Goal: Task Accomplishment & Management: Use online tool/utility

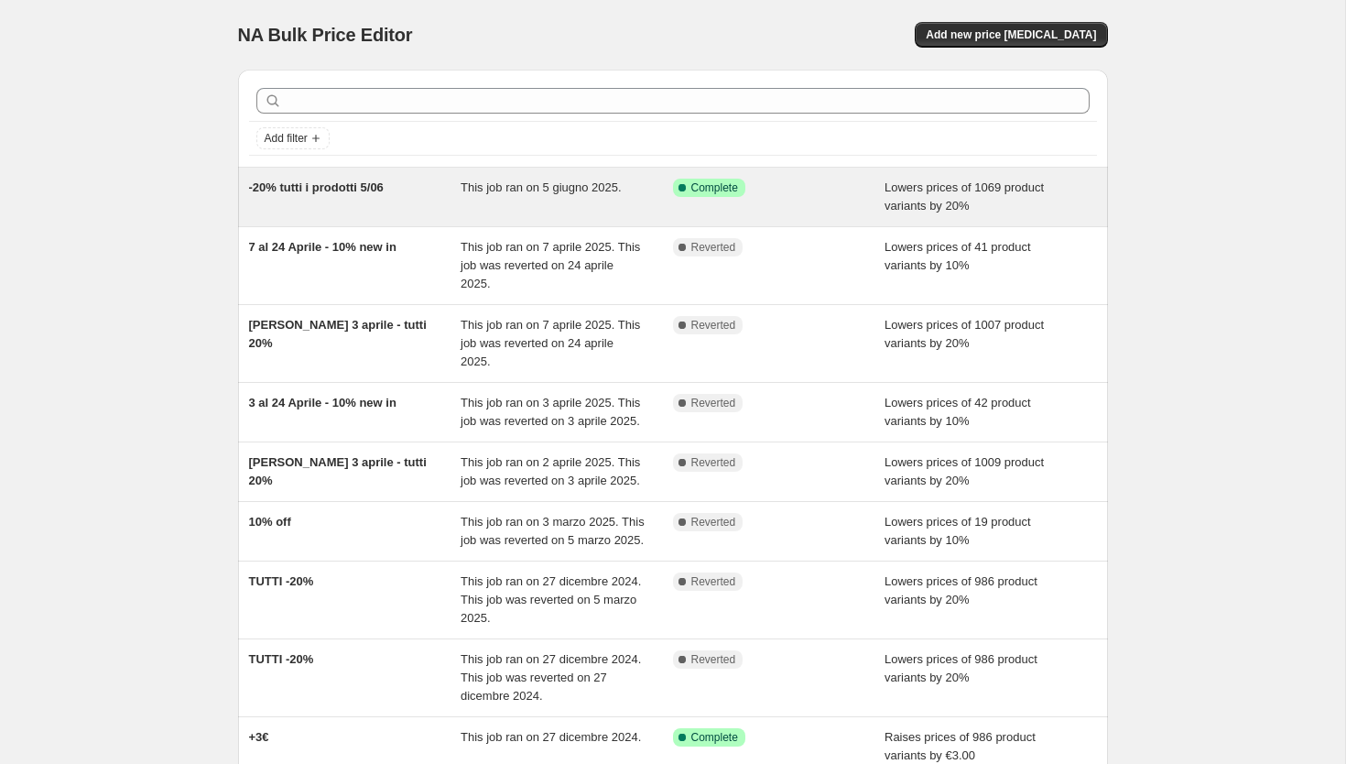
click at [440, 201] on div "-20% tutti i prodotti 5/06" at bounding box center [355, 197] width 212 height 37
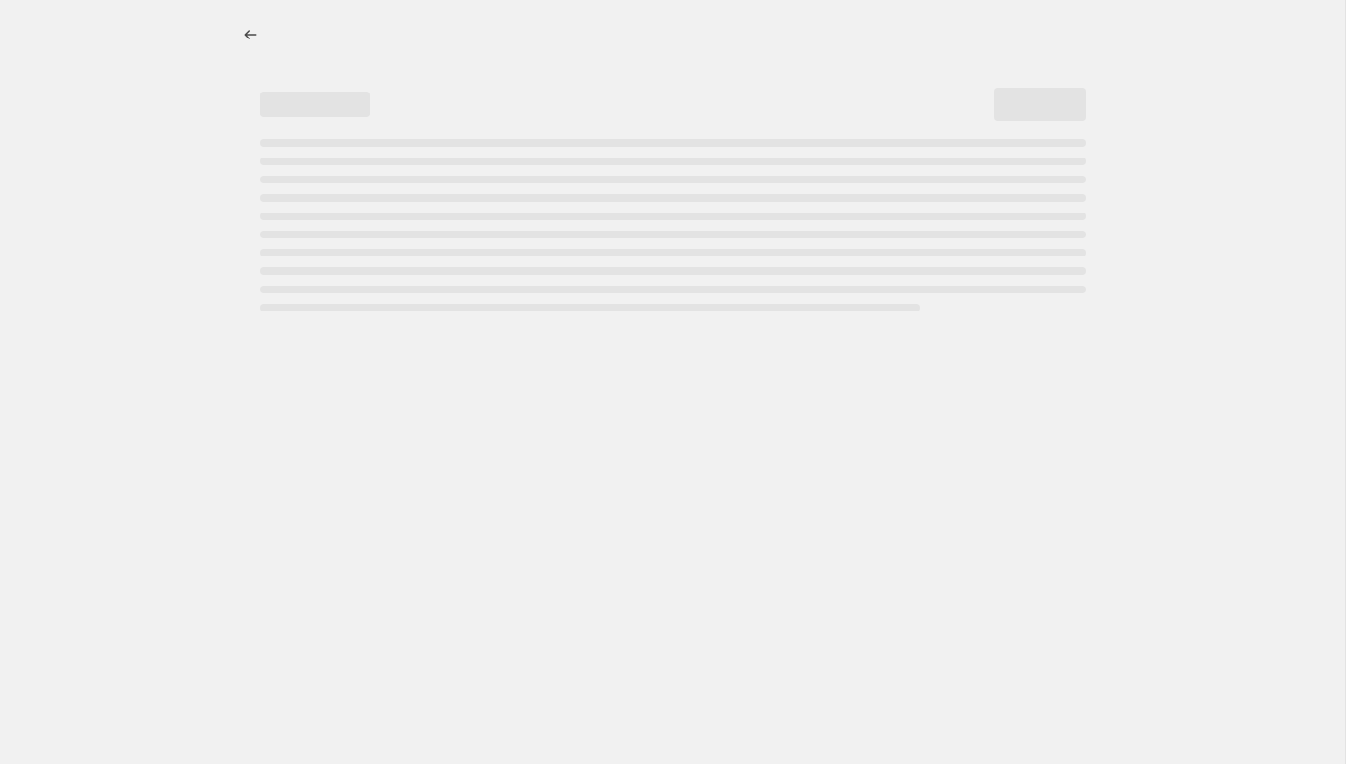
select select "percentage"
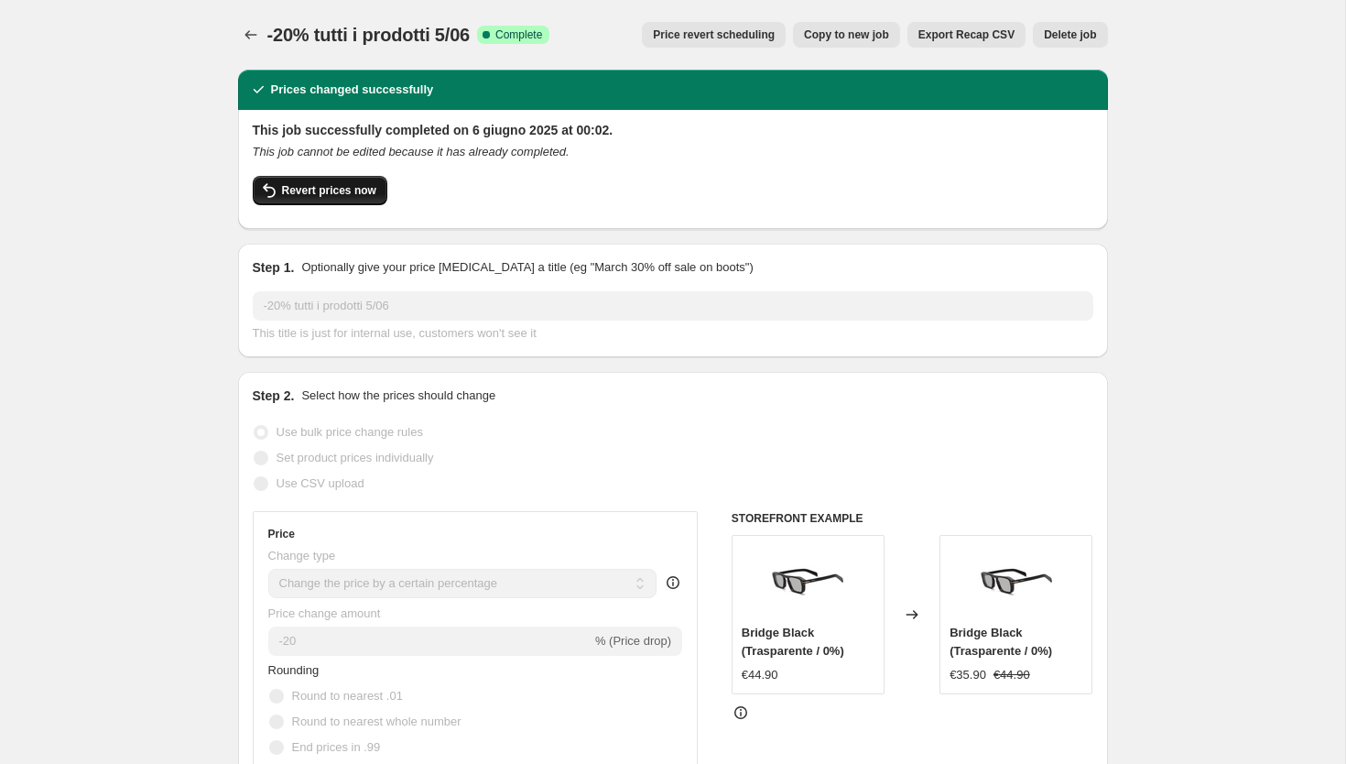
click at [331, 196] on span "Revert prices now" at bounding box center [329, 190] width 94 height 15
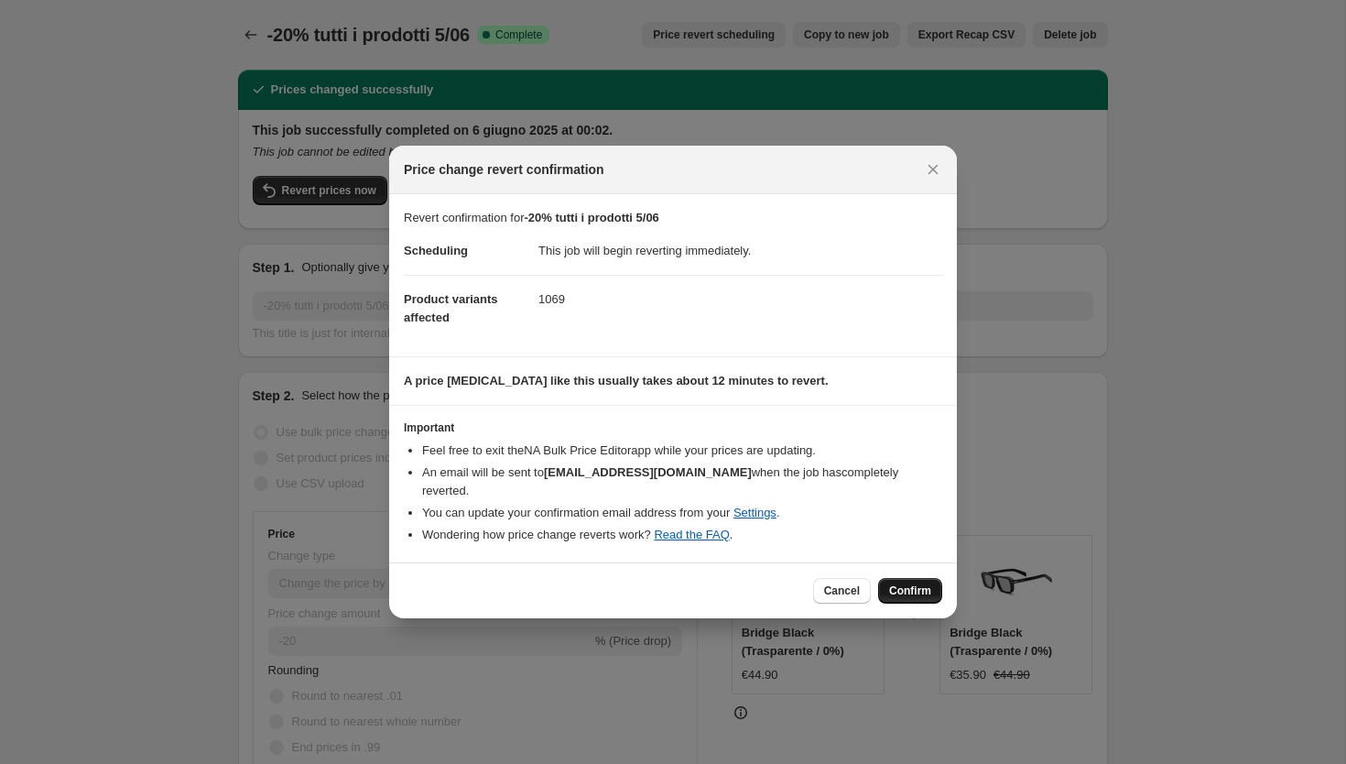
click at [915, 583] on span "Confirm" at bounding box center [910, 590] width 42 height 15
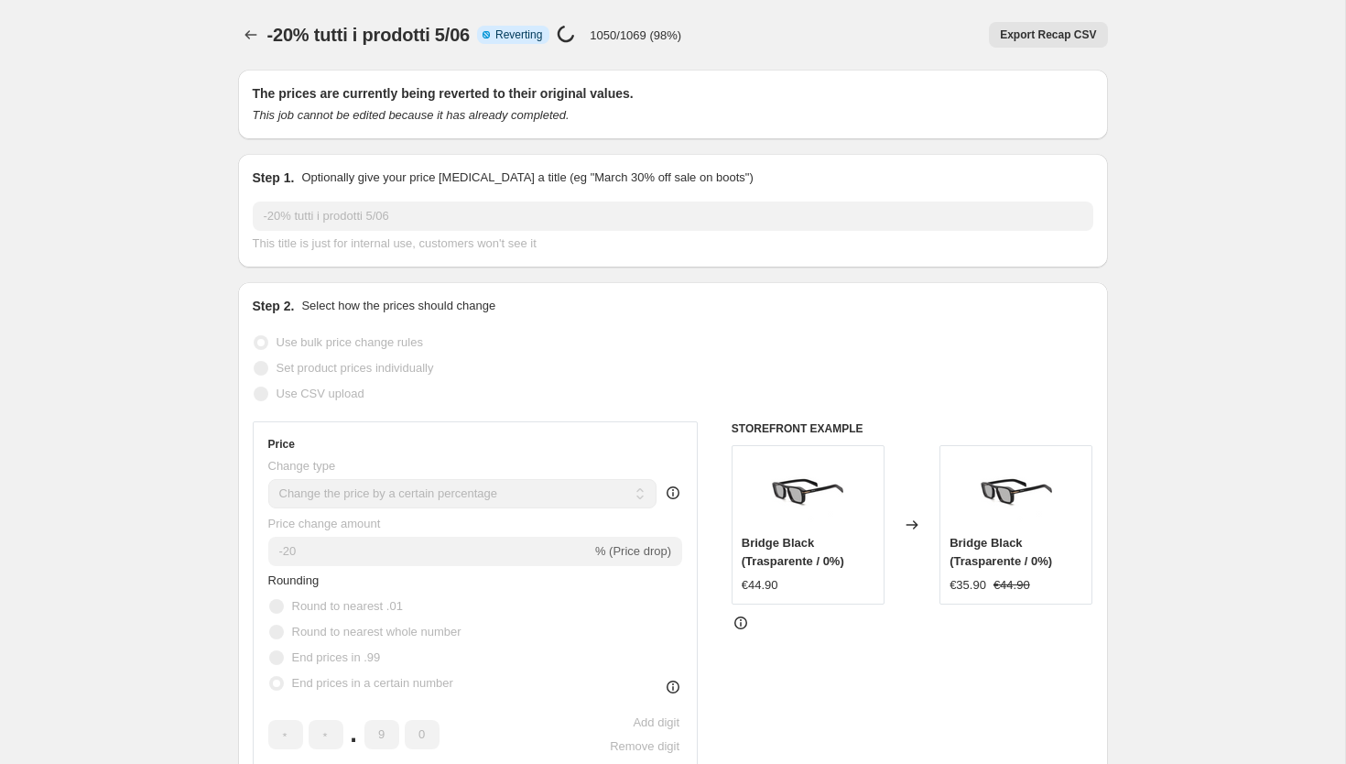
select select "percentage"
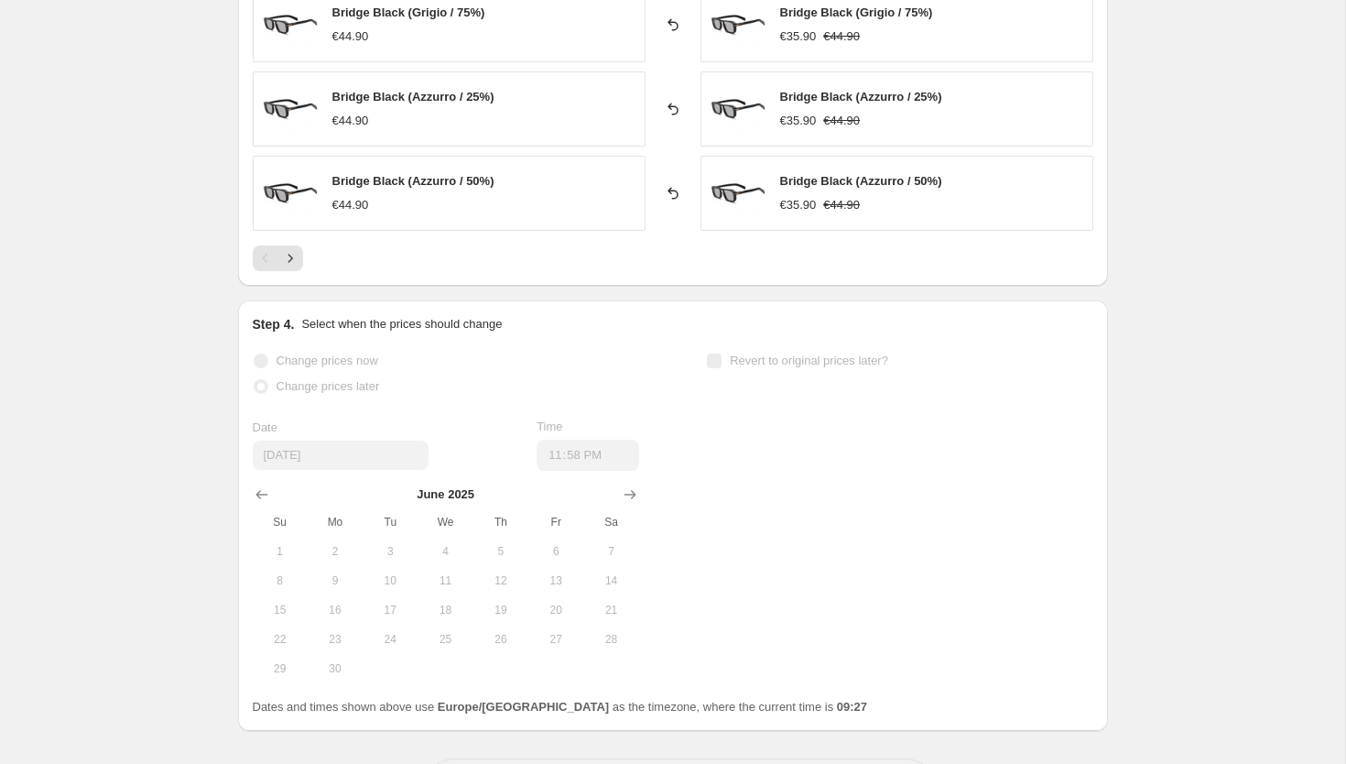
scroll to position [1567, 0]
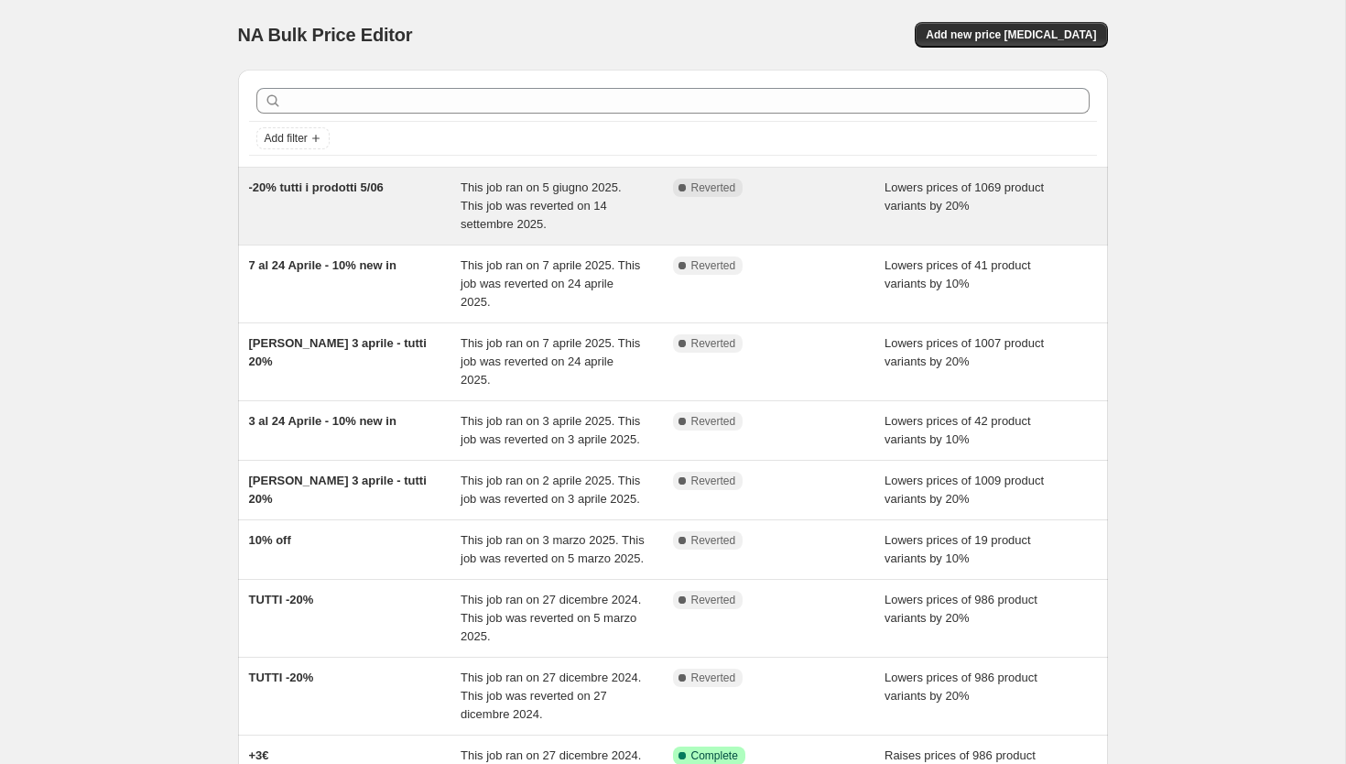
click at [805, 205] on div "Complete Reverted" at bounding box center [779, 206] width 212 height 55
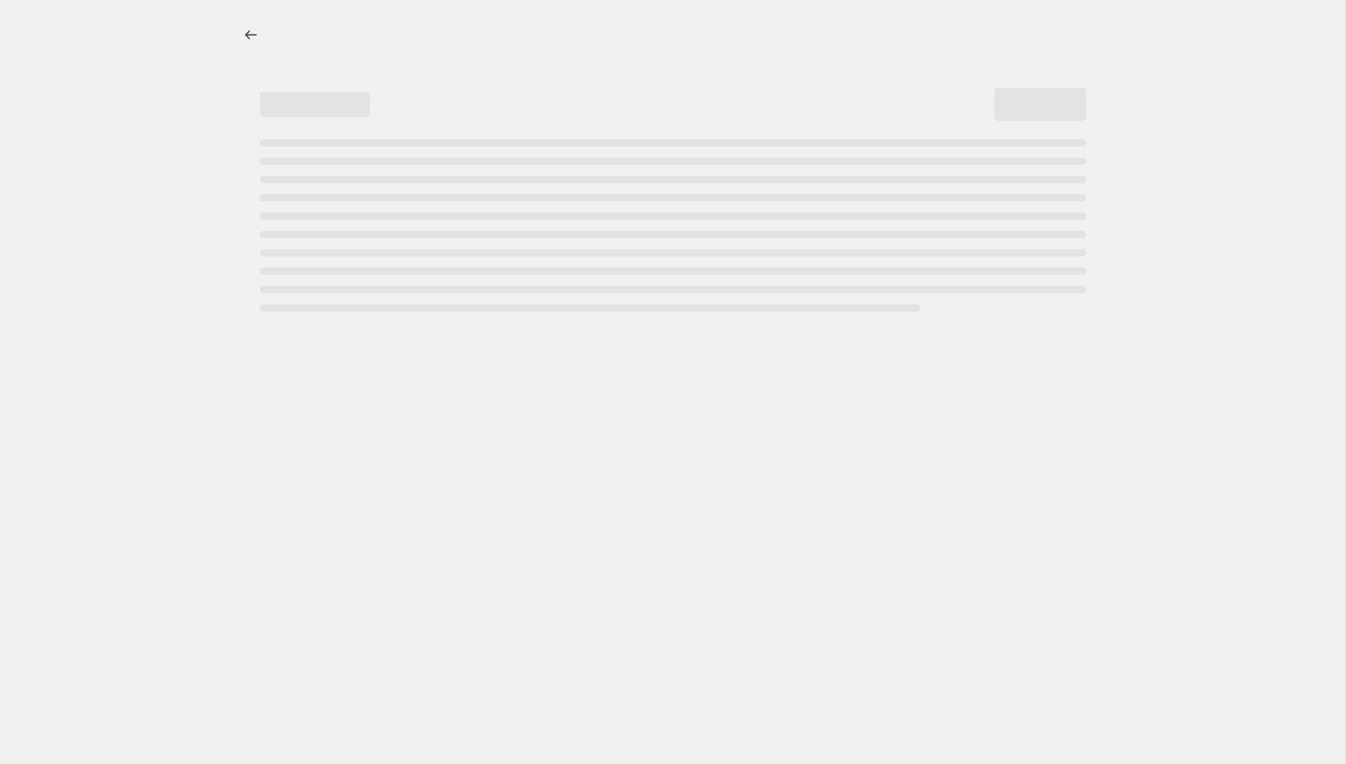
select select "percentage"
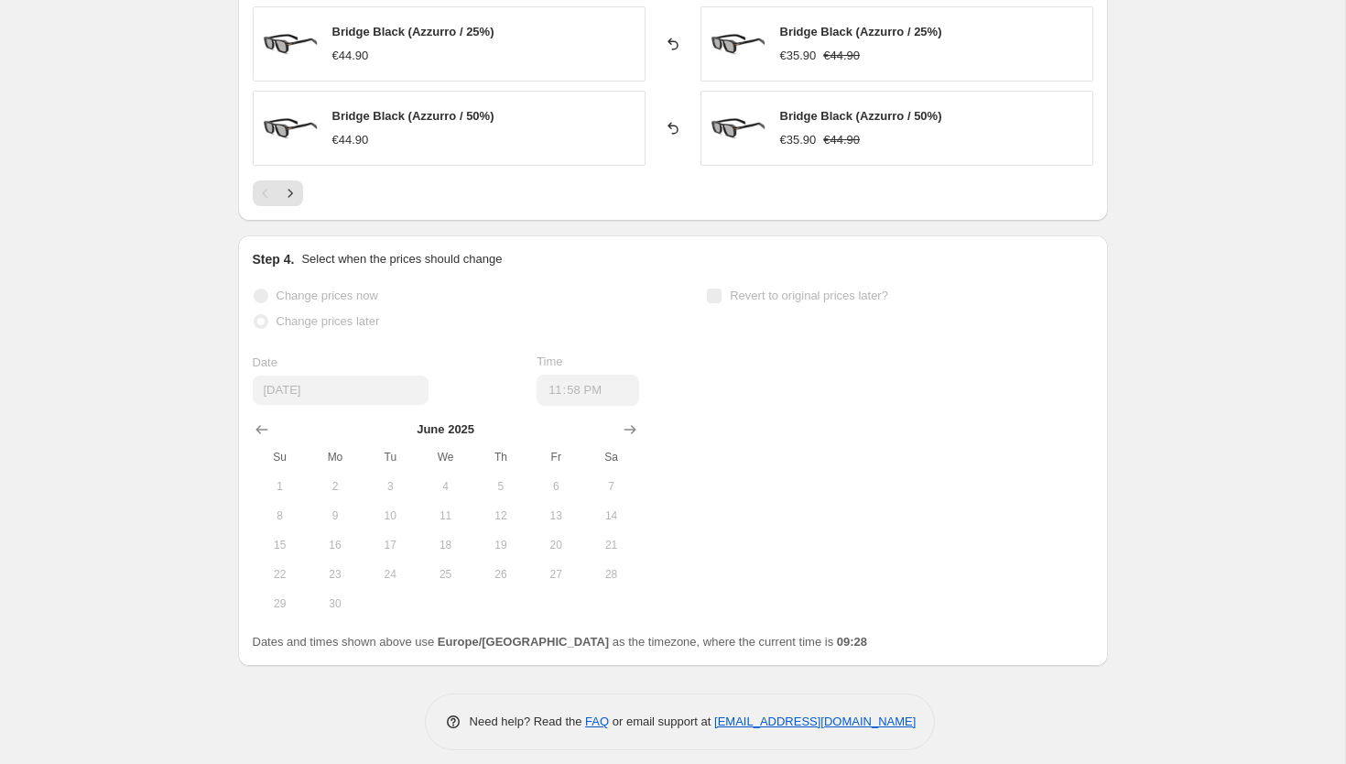
scroll to position [1567, 0]
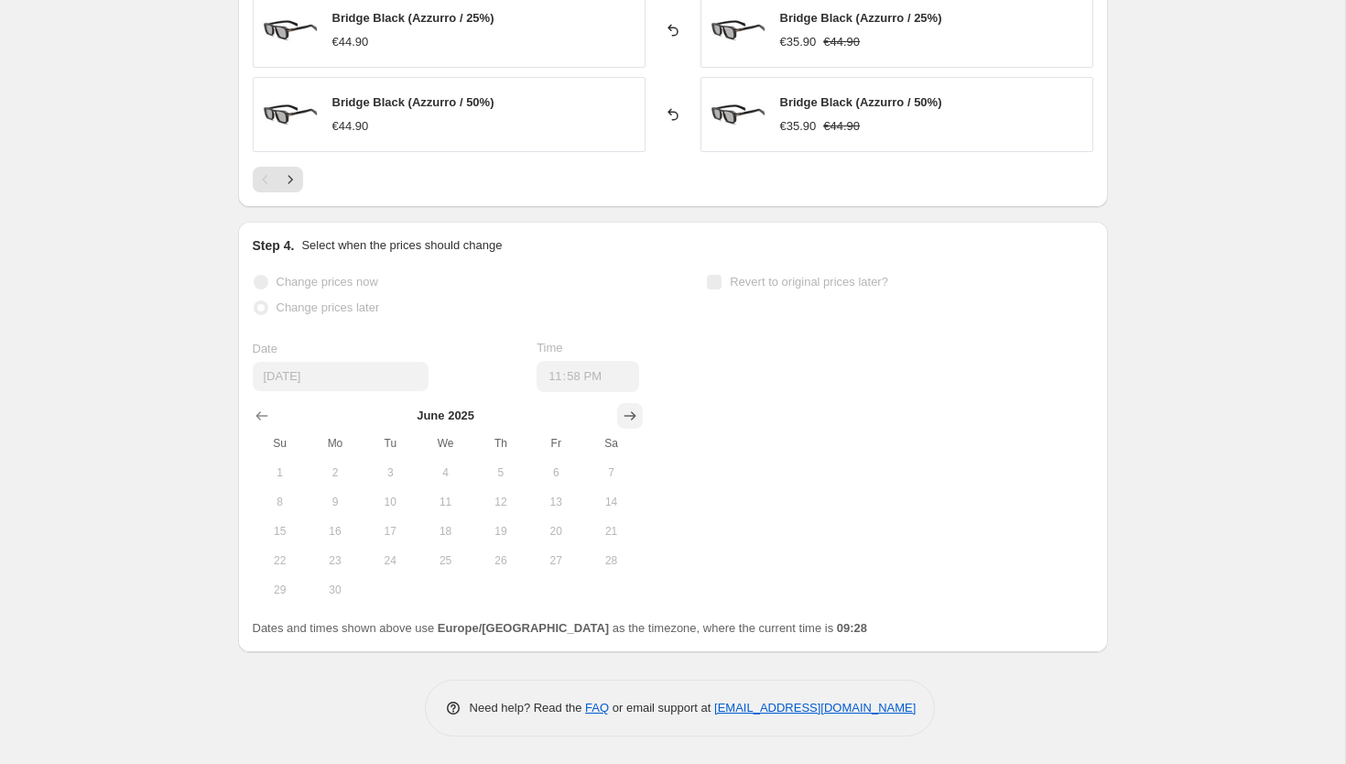
click at [630, 418] on icon "Show next month, July 2025" at bounding box center [630, 416] width 18 height 18
click at [630, 418] on icon "Show next month, August 2025" at bounding box center [630, 416] width 18 height 18
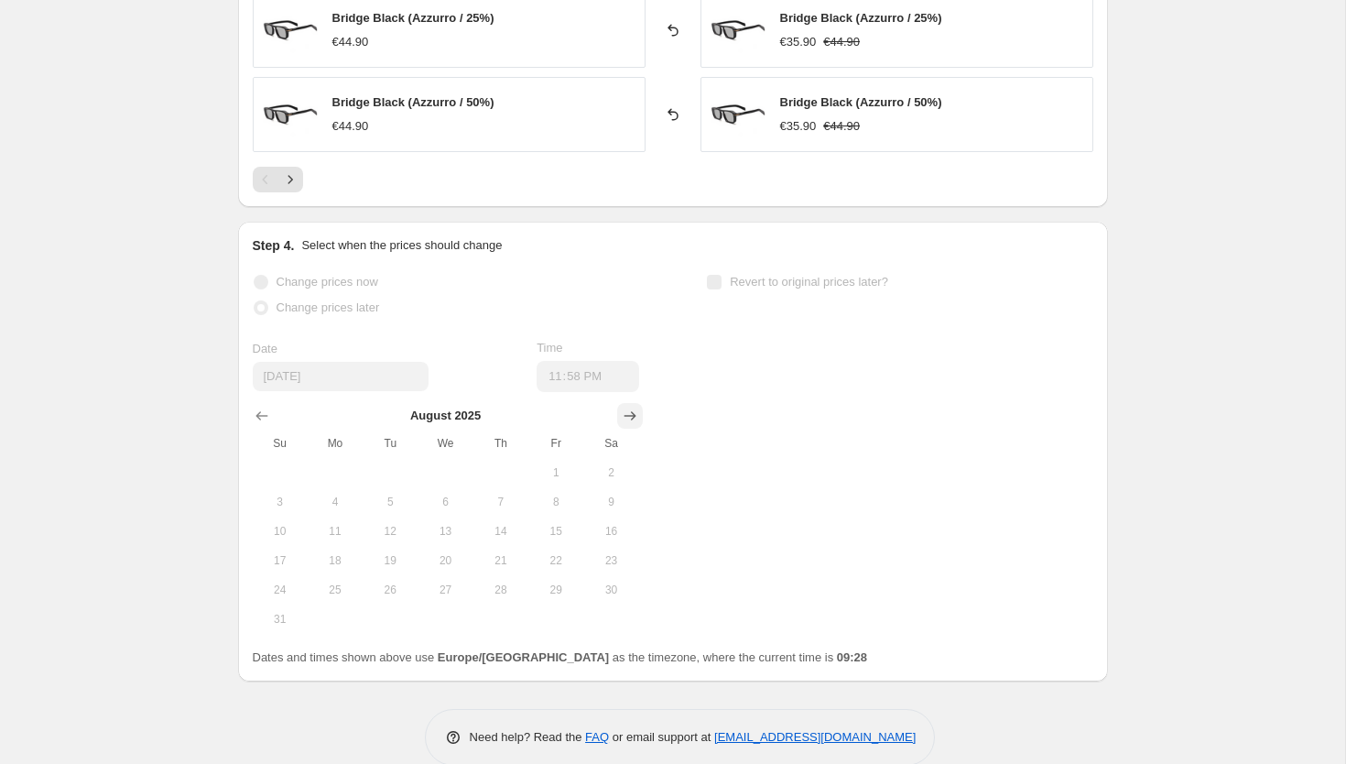
click at [630, 418] on icon "Show next month, September 2025" at bounding box center [630, 416] width 18 height 18
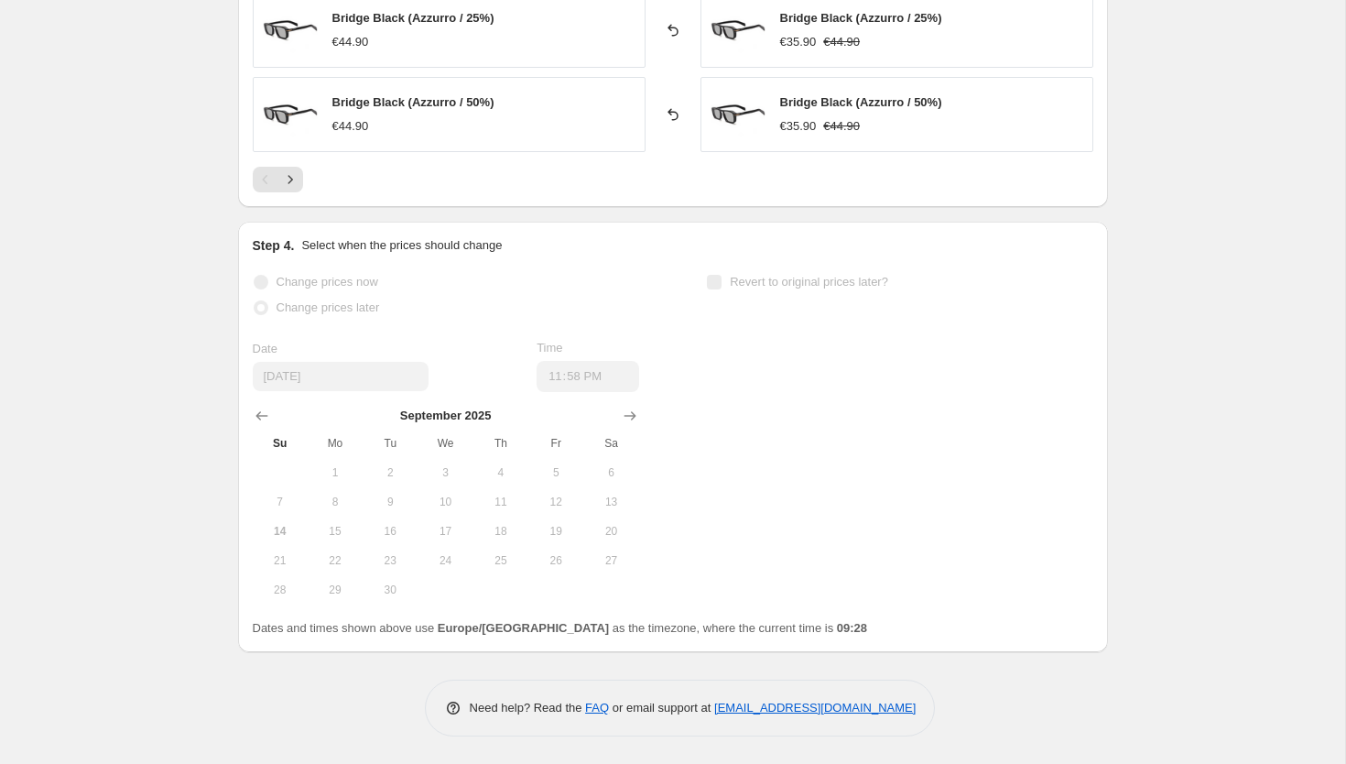
click at [613, 507] on span "13" at bounding box center [611, 501] width 40 height 15
click at [613, 498] on span "13" at bounding box center [611, 501] width 40 height 15
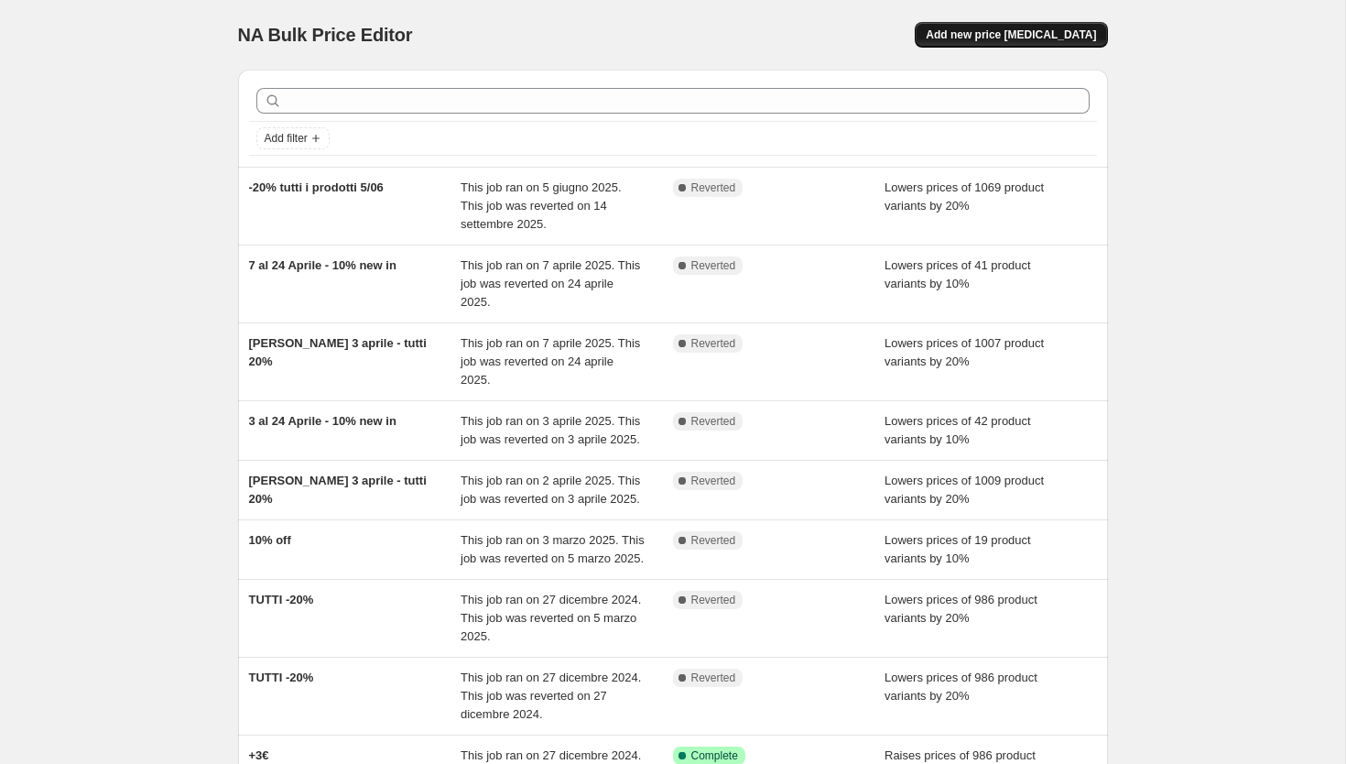
click at [992, 34] on span "Add new price [MEDICAL_DATA]" at bounding box center [1011, 34] width 170 height 15
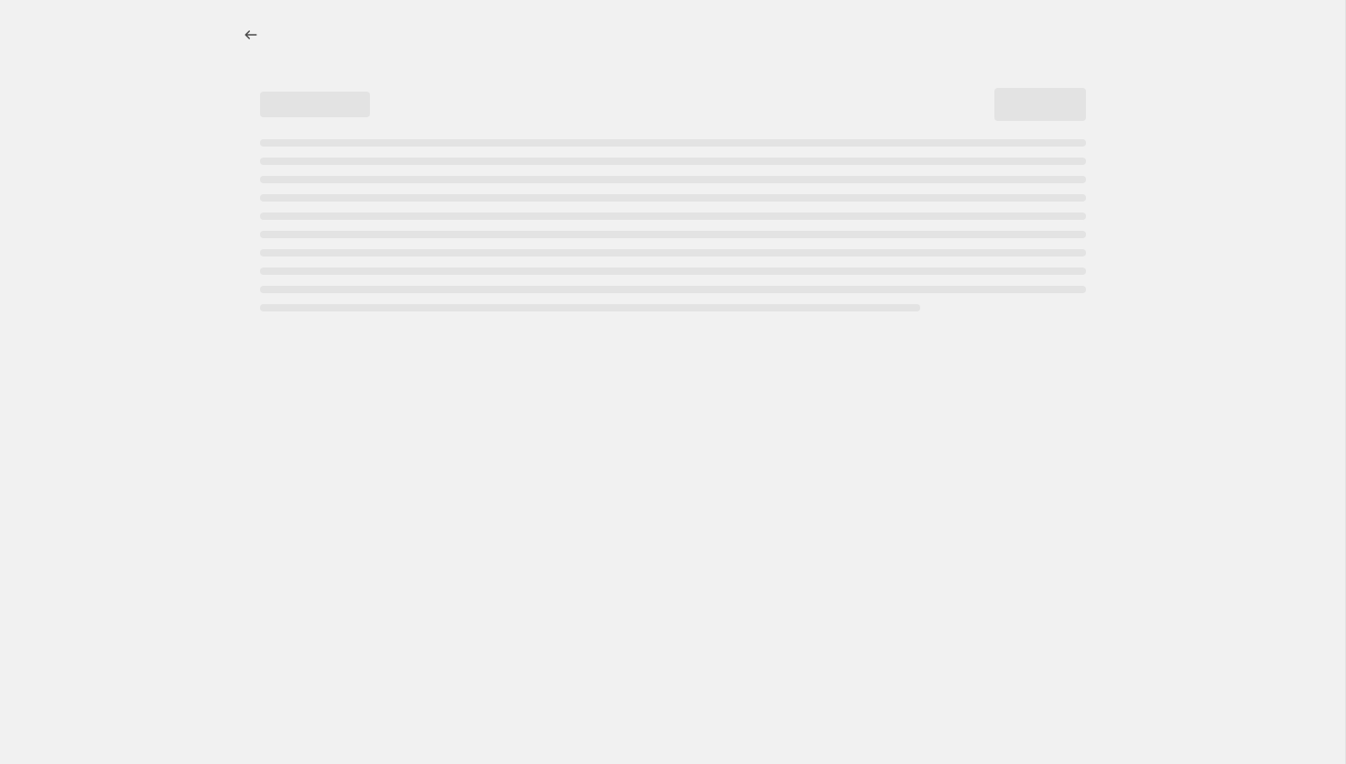
select select "percentage"
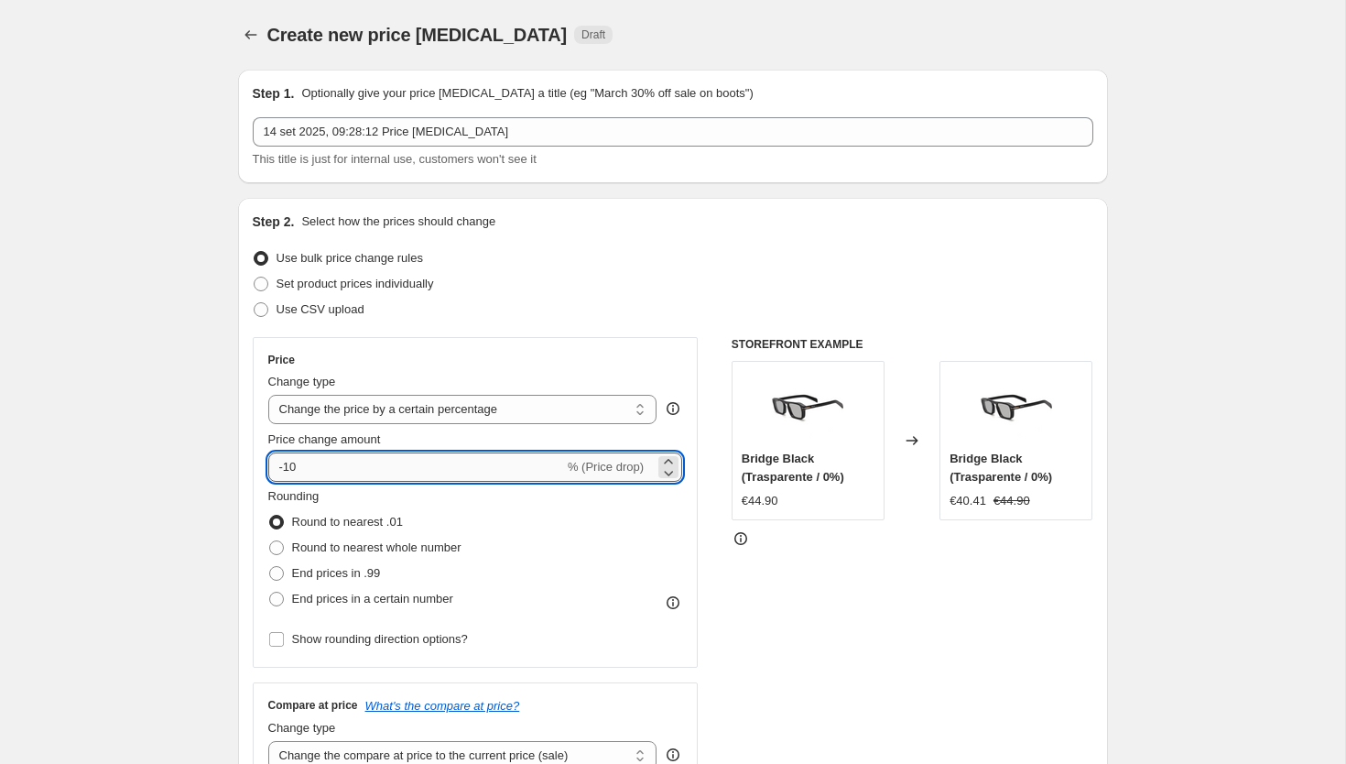
click at [292, 467] on input "-10" at bounding box center [416, 466] width 296 height 29
type input "-20"
click at [279, 598] on span at bounding box center [276, 598] width 15 height 15
click at [270, 592] on input "End prices in a certain number" at bounding box center [269, 591] width 1 height 1
radio input "true"
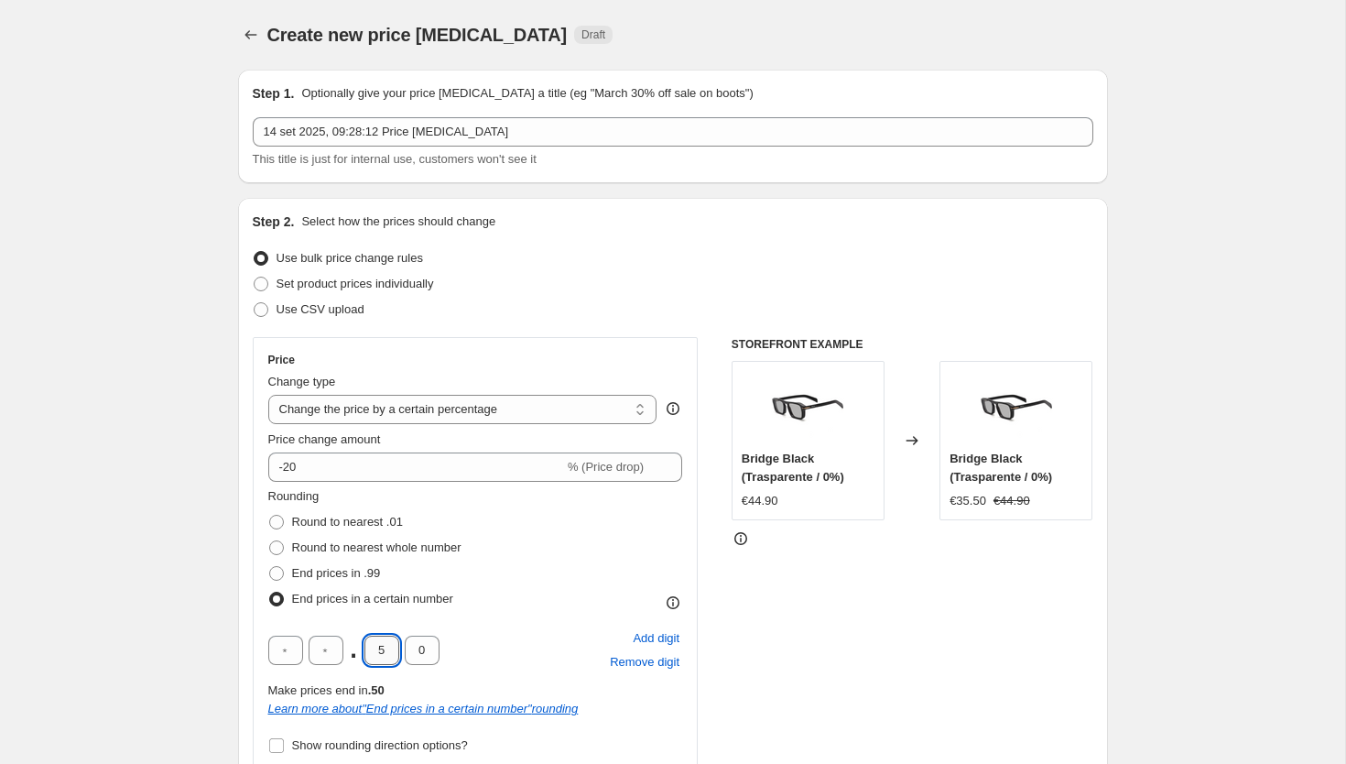
click at [384, 648] on input "5" at bounding box center [381, 649] width 35 height 29
type input "9"
click at [537, 651] on div ". 9 0 Add digit Remove digit" at bounding box center [475, 650] width 415 height 48
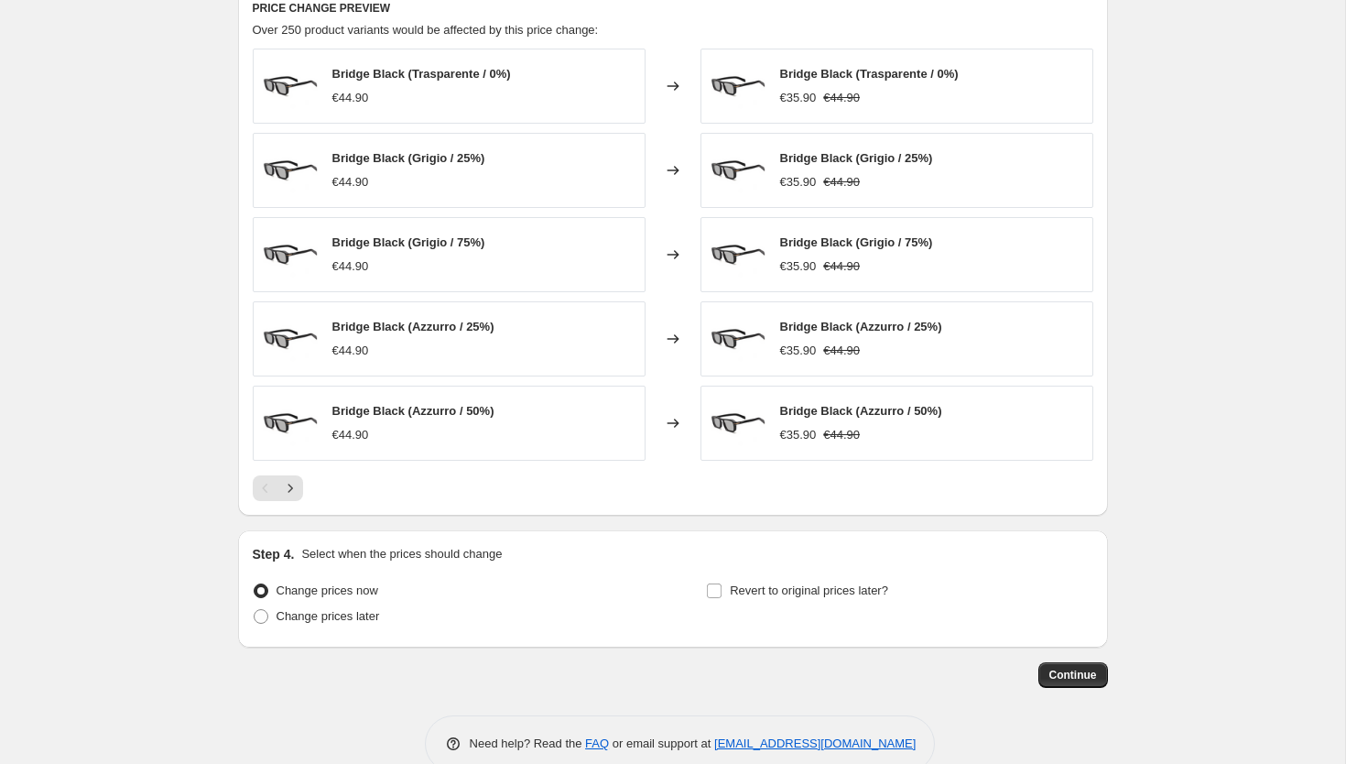
scroll to position [1173, 0]
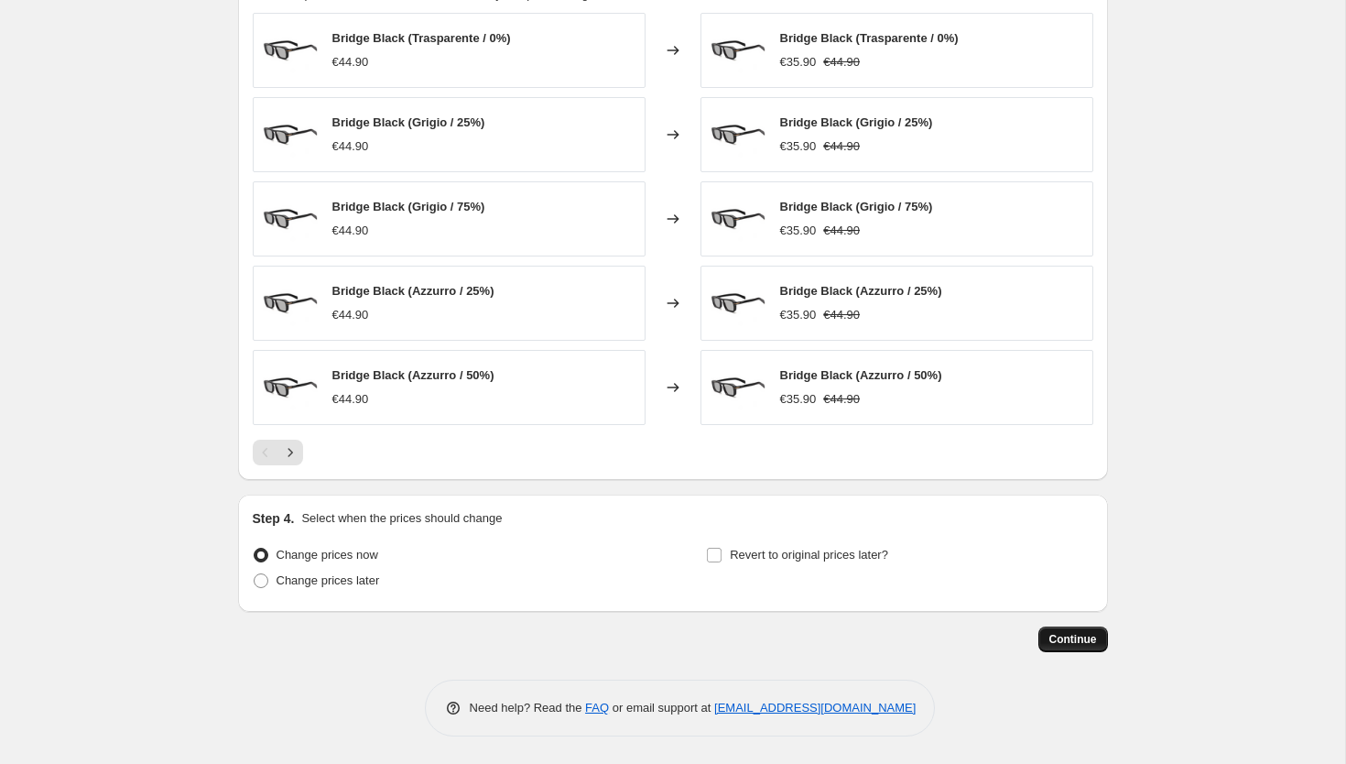
click at [1091, 640] on span "Continue" at bounding box center [1073, 639] width 48 height 15
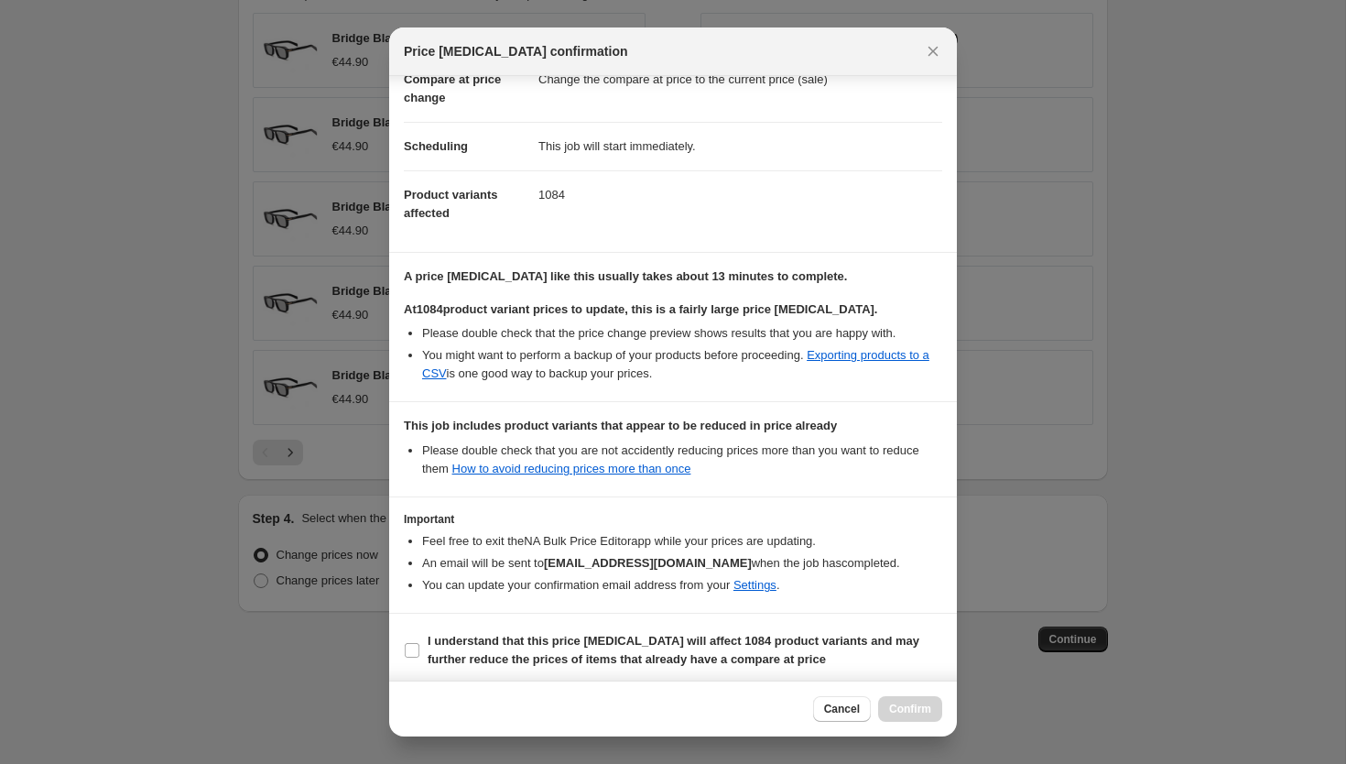
scroll to position [108, 0]
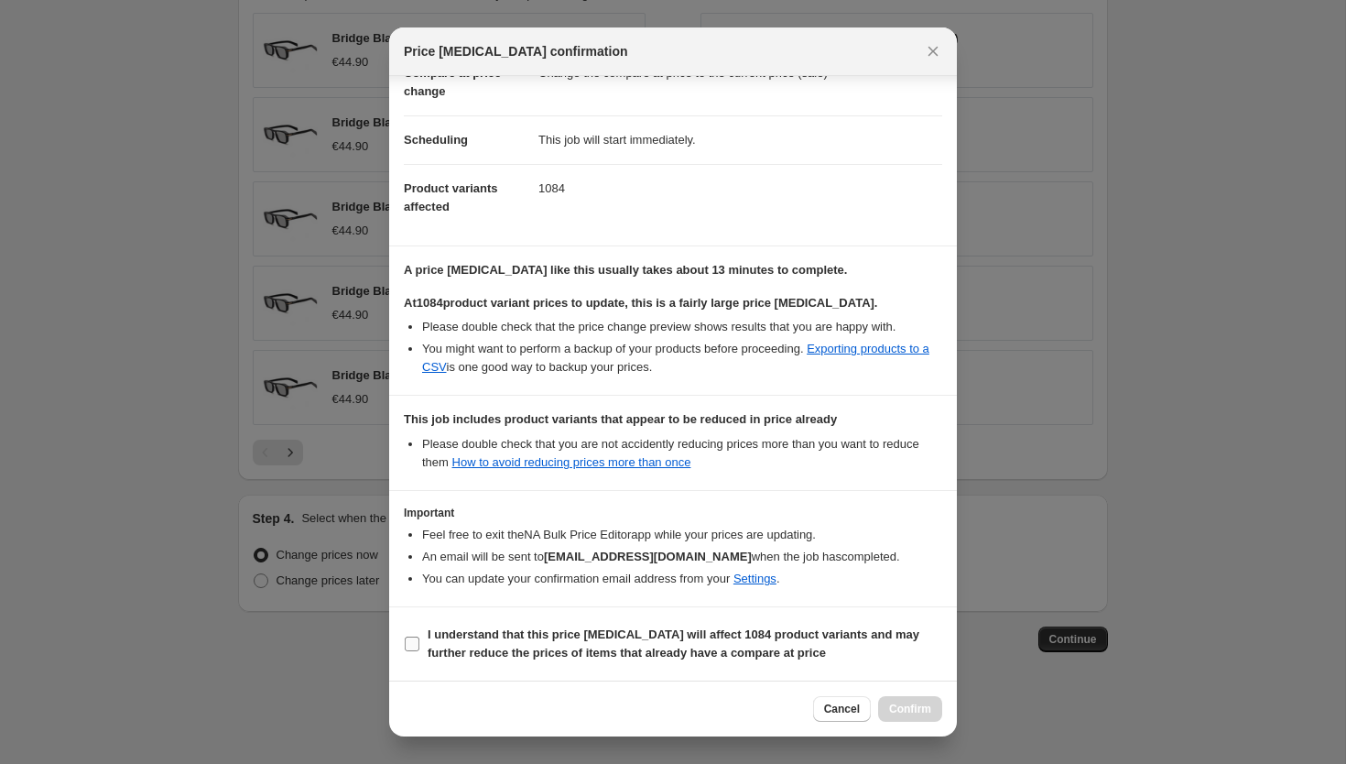
click at [408, 641] on input "I understand that this price [MEDICAL_DATA] will affect 1084 product variants a…" at bounding box center [412, 643] width 15 height 15
checkbox input "true"
click at [922, 709] on span "Confirm" at bounding box center [910, 708] width 42 height 15
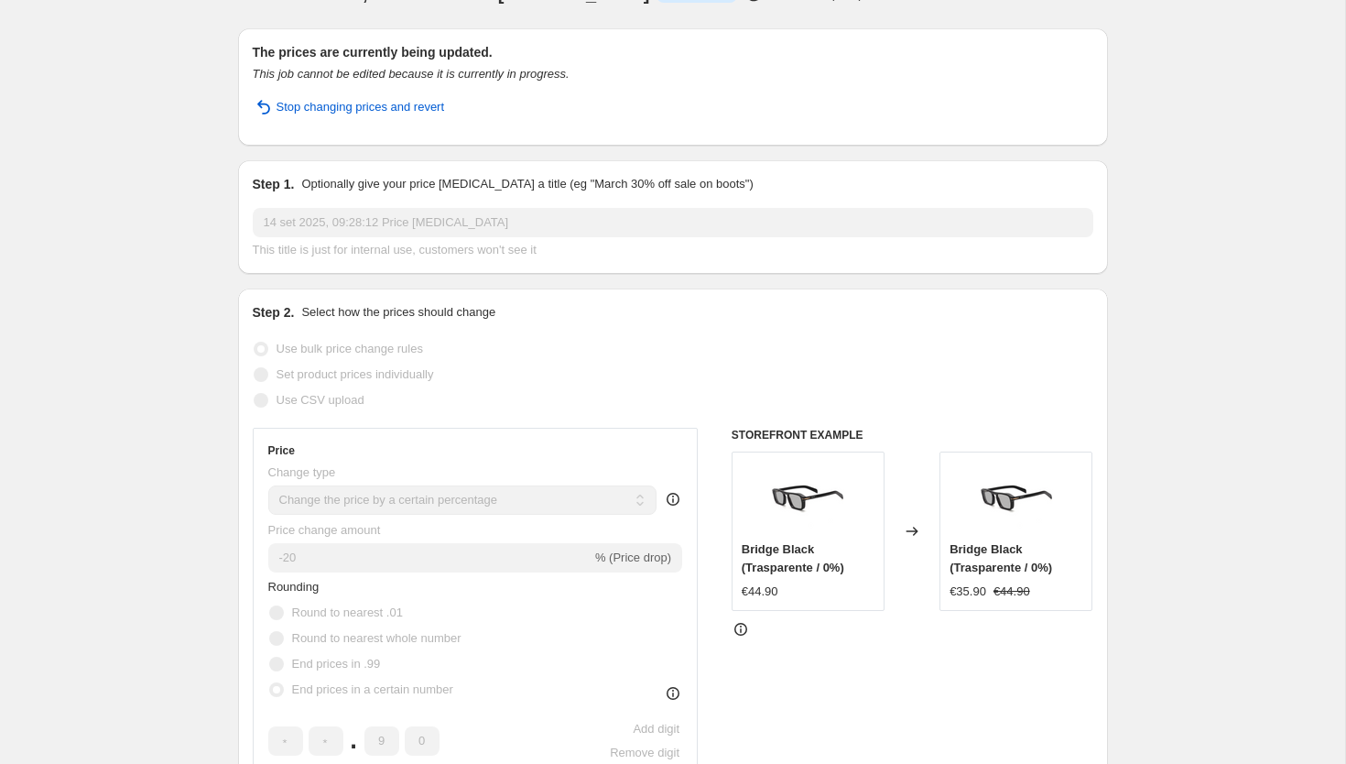
scroll to position [35, 0]
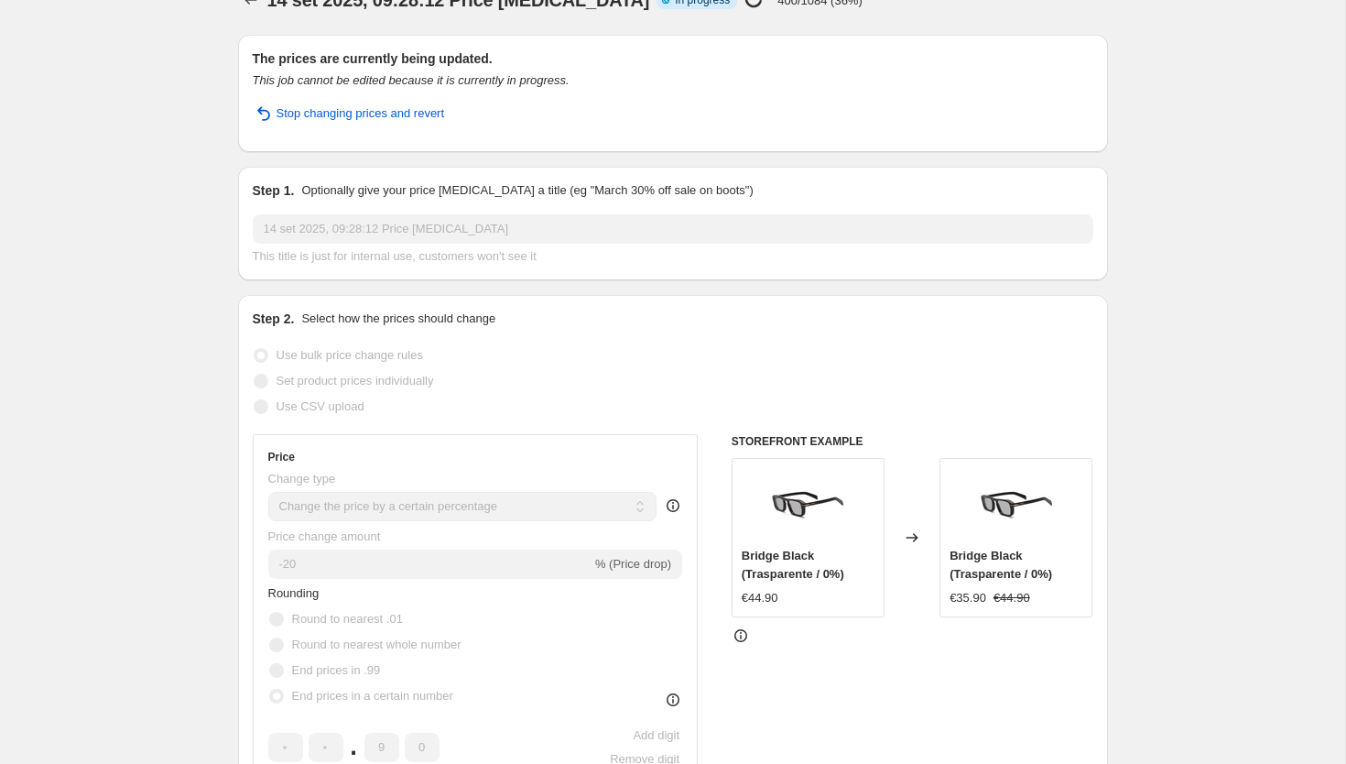
drag, startPoint x: 511, startPoint y: 104, endPoint x: 753, endPoint y: 78, distance: 243.2
click at [753, 78] on div "The prices are currently being updated. This job cannot be edited because it is…" at bounding box center [673, 93] width 840 height 88
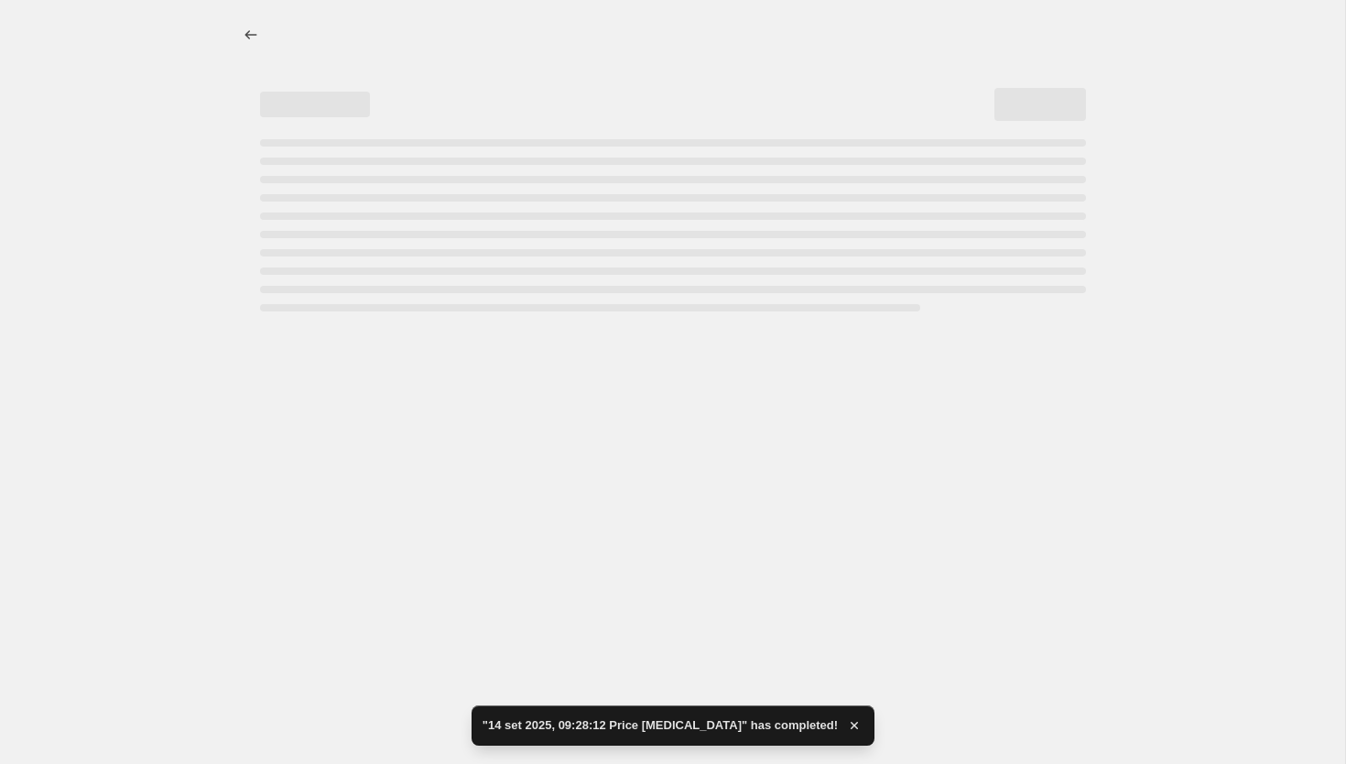
select select "percentage"
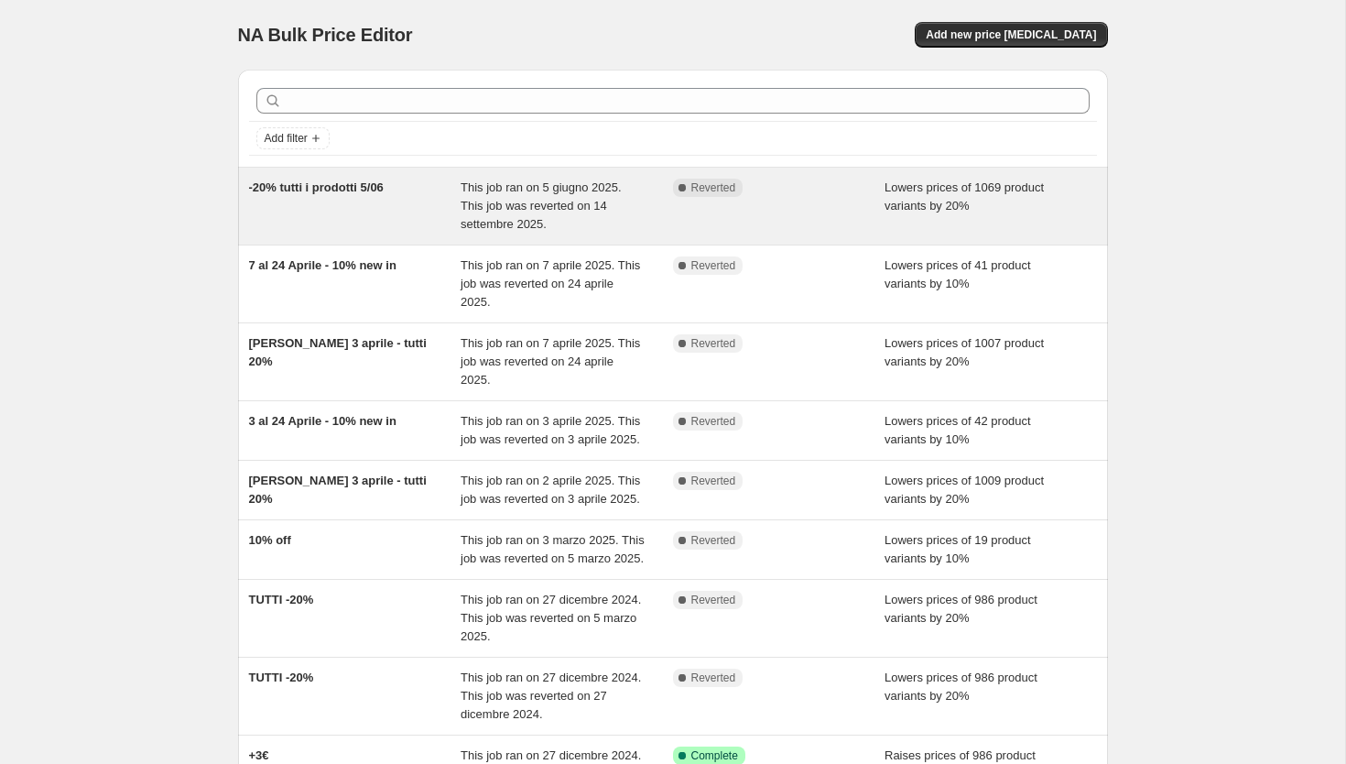
click at [546, 233] on div "-20% tutti i prodotti 5/06 This job ran on 5 giugno 2025. This job was reverted…" at bounding box center [673, 206] width 870 height 77
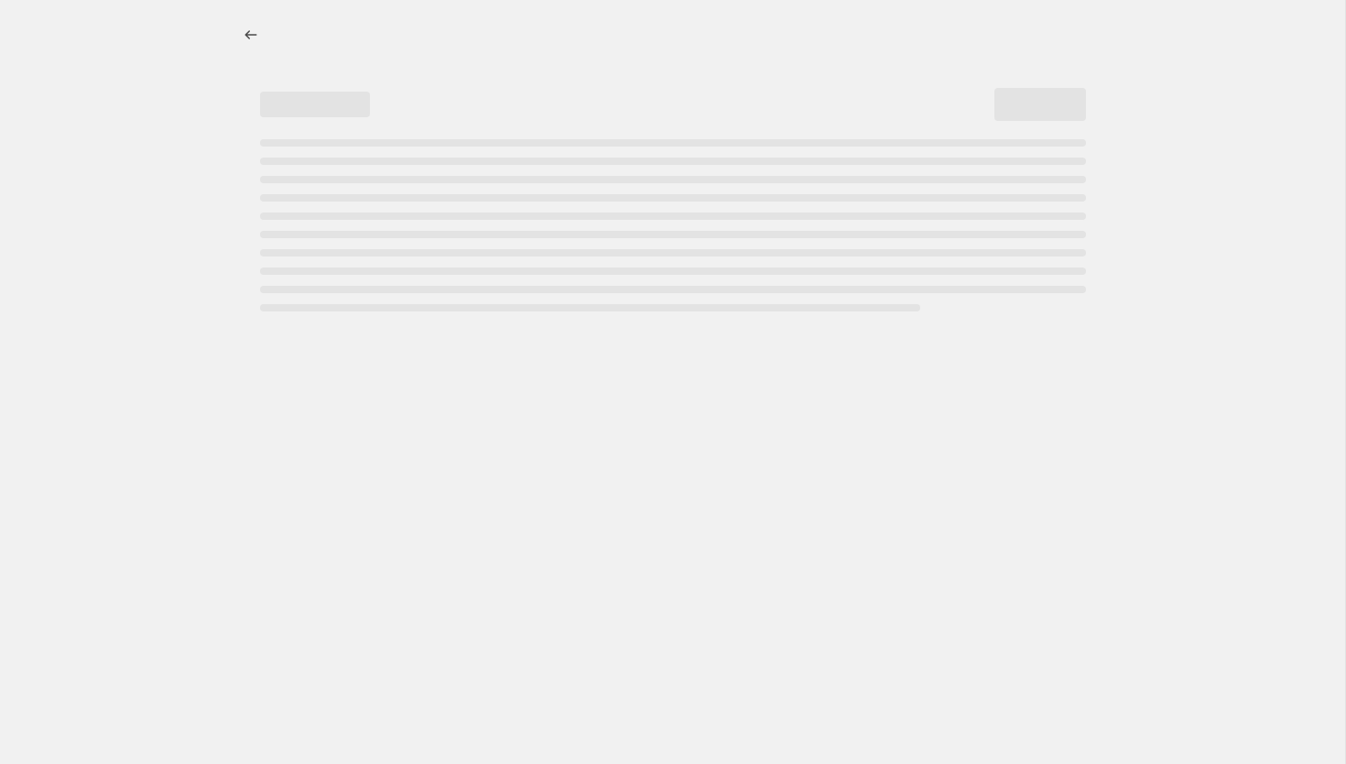
select select "percentage"
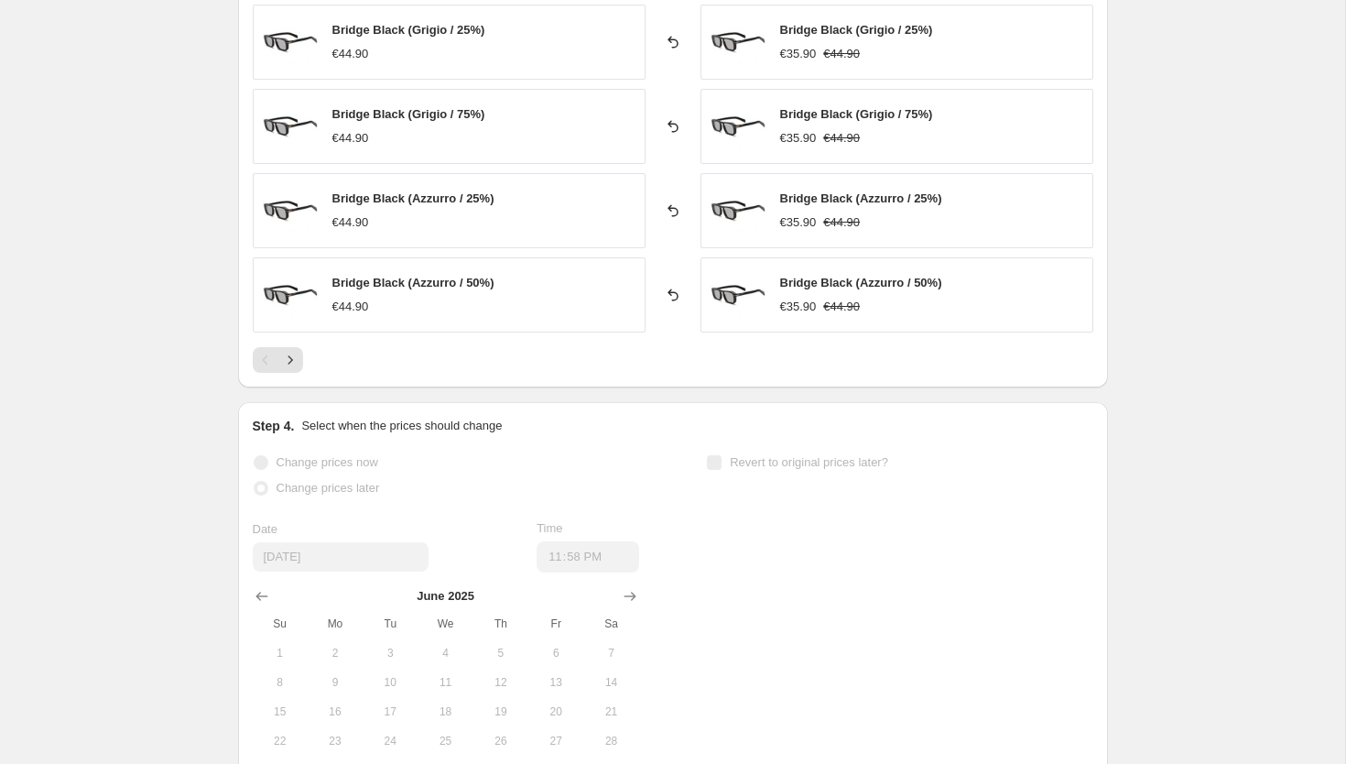
scroll to position [1567, 0]
